Goal: Navigation & Orientation: Understand site structure

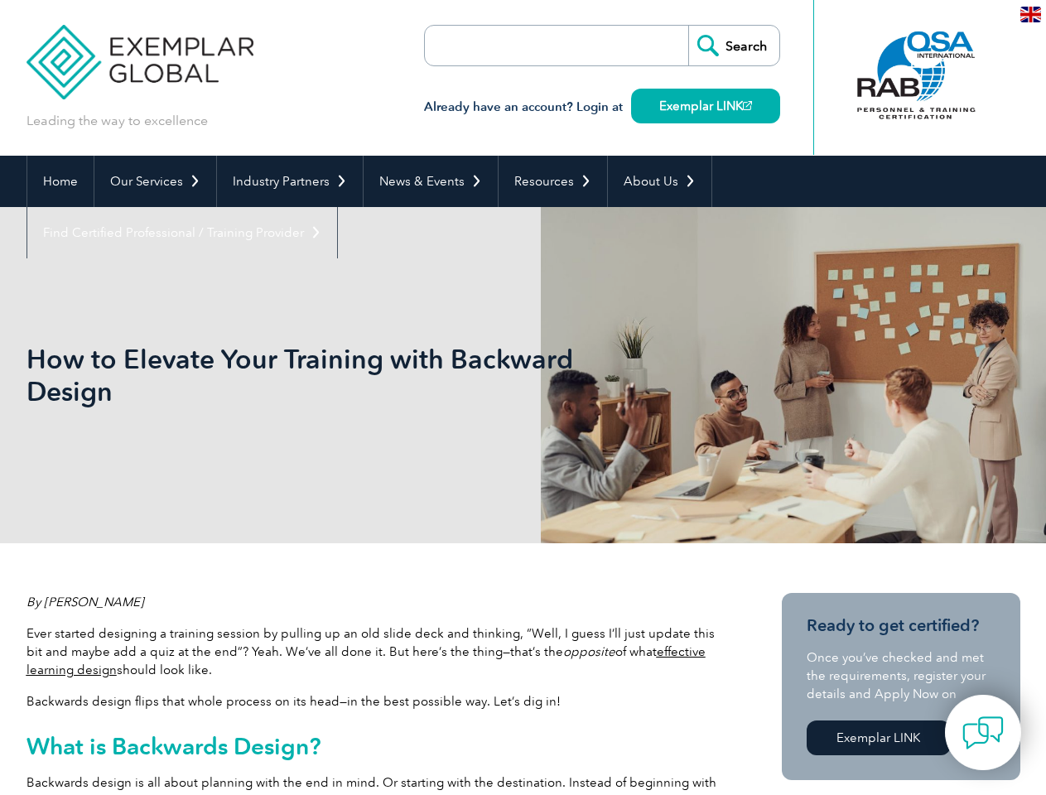
click at [522, 424] on p at bounding box center [274, 433] width 497 height 18
click at [154, 181] on link "Our Services" at bounding box center [155, 181] width 122 height 51
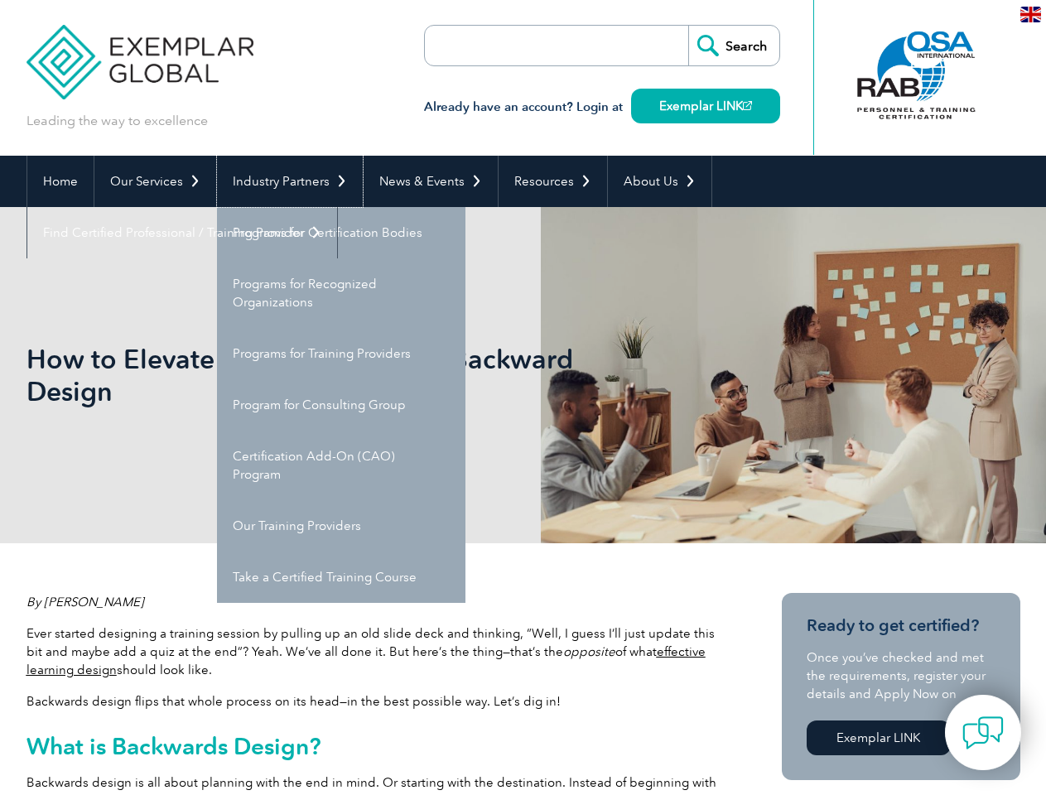
click at [286, 181] on link "Industry Partners" at bounding box center [290, 181] width 146 height 51
